Goal: Information Seeking & Learning: Learn about a topic

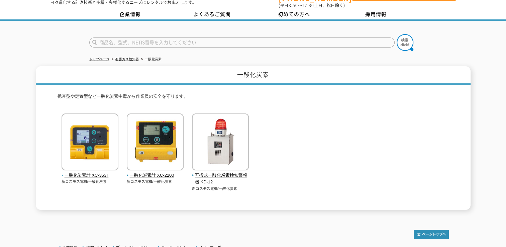
scroll to position [33, 0]
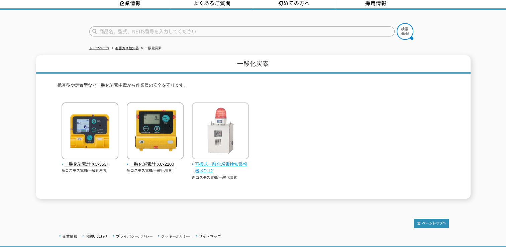
click at [222, 161] on span "可搬式一酸化炭素検知警報機 KD-12" at bounding box center [220, 168] width 57 height 14
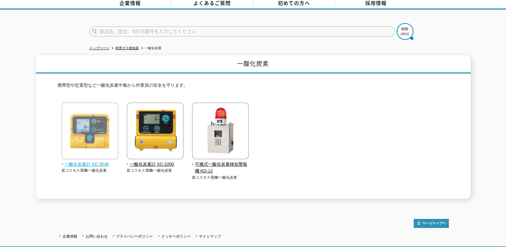
click at [84, 161] on span "一酸化炭素計 XC-353Ⅱ" at bounding box center [90, 164] width 57 height 7
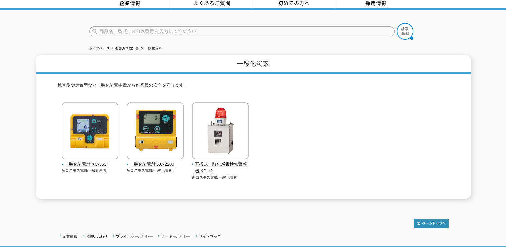
scroll to position [0, 0]
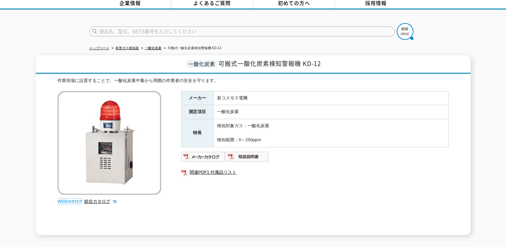
scroll to position [67, 0]
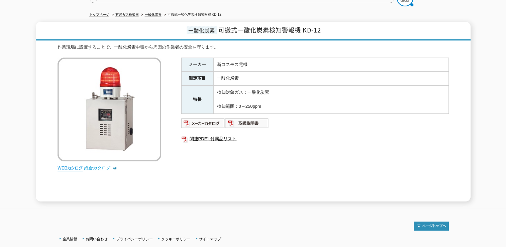
click at [92, 165] on link "総合カタログ" at bounding box center [100, 167] width 33 height 5
click at [201, 118] on img at bounding box center [203, 123] width 44 height 11
click at [249, 119] on img at bounding box center [247, 123] width 44 height 11
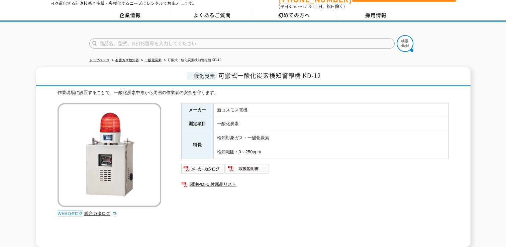
scroll to position [0, 0]
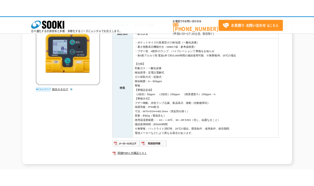
scroll to position [100, 0]
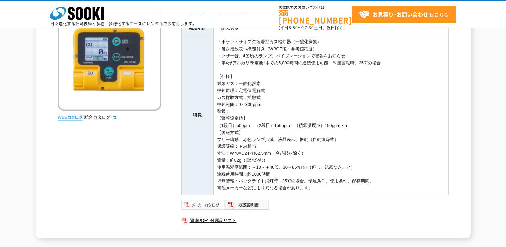
click at [205, 206] on img at bounding box center [203, 204] width 44 height 11
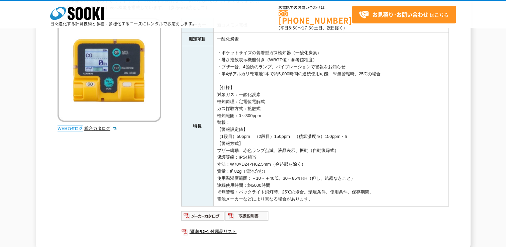
scroll to position [86, 0]
